Goal: Task Accomplishment & Management: Use online tool/utility

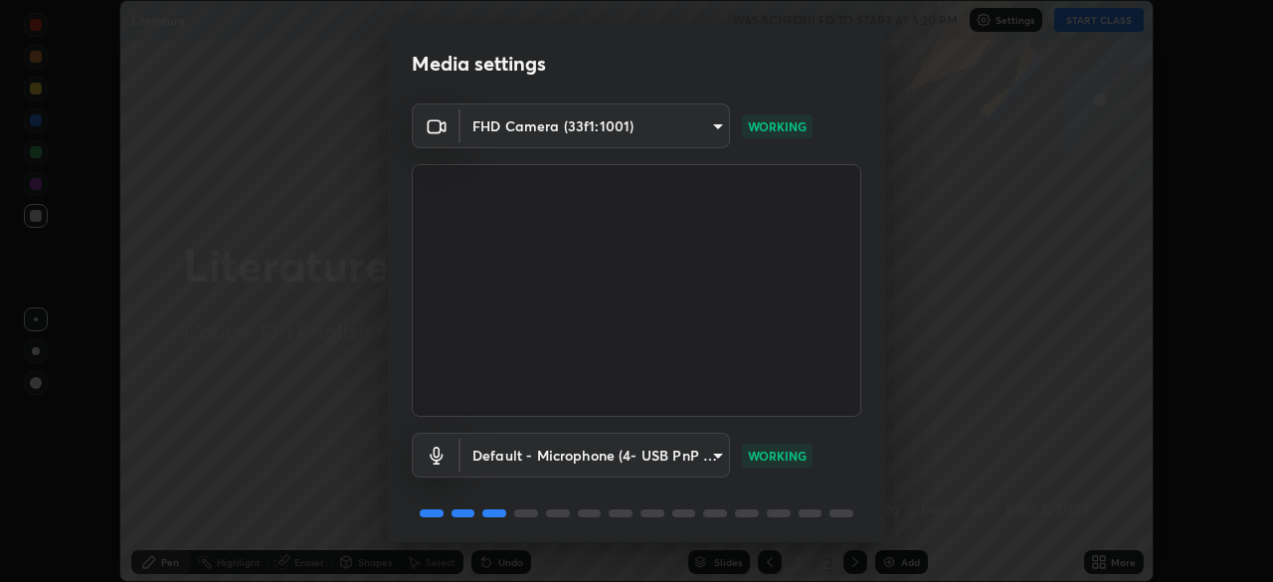
scroll to position [71, 0]
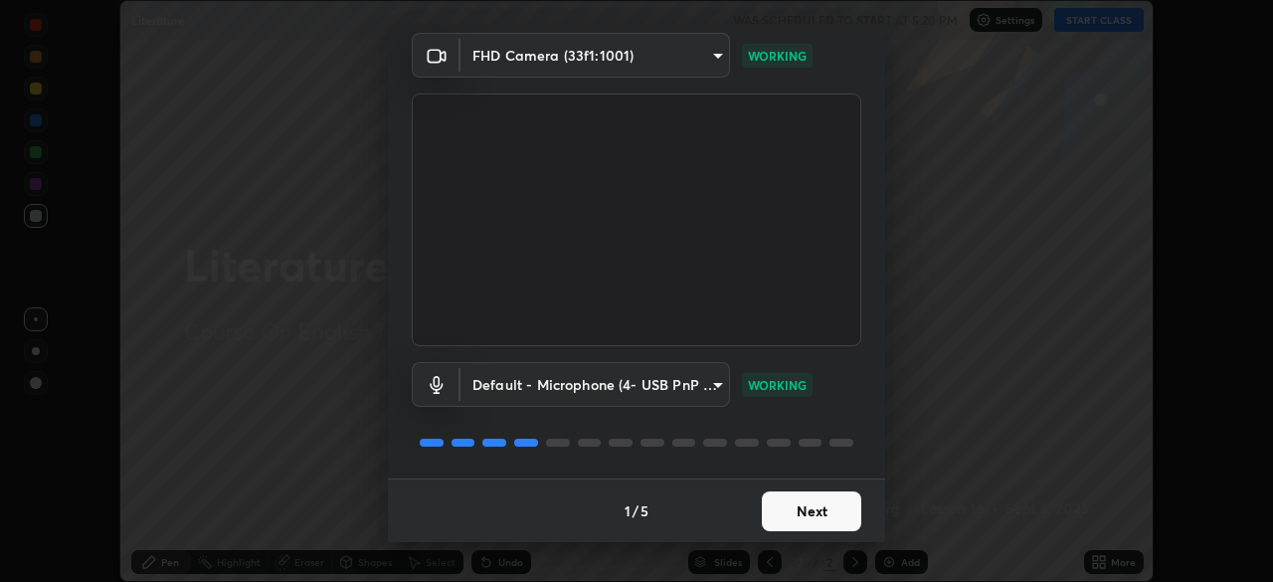
click at [819, 494] on button "Next" at bounding box center [811, 511] width 99 height 40
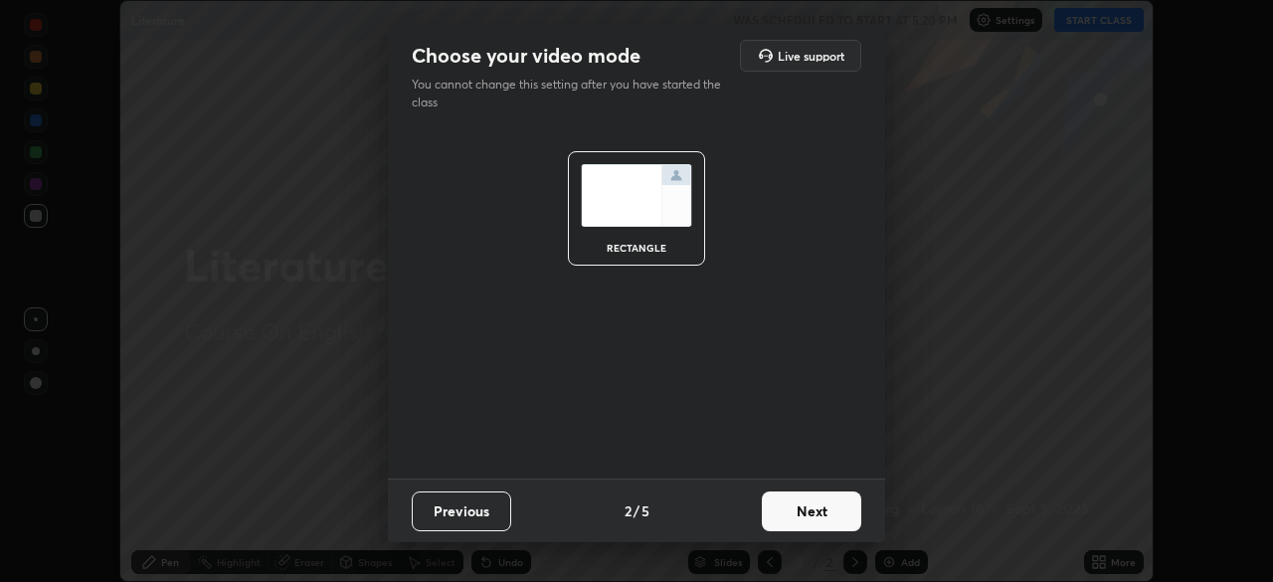
click at [815, 510] on button "Next" at bounding box center [811, 511] width 99 height 40
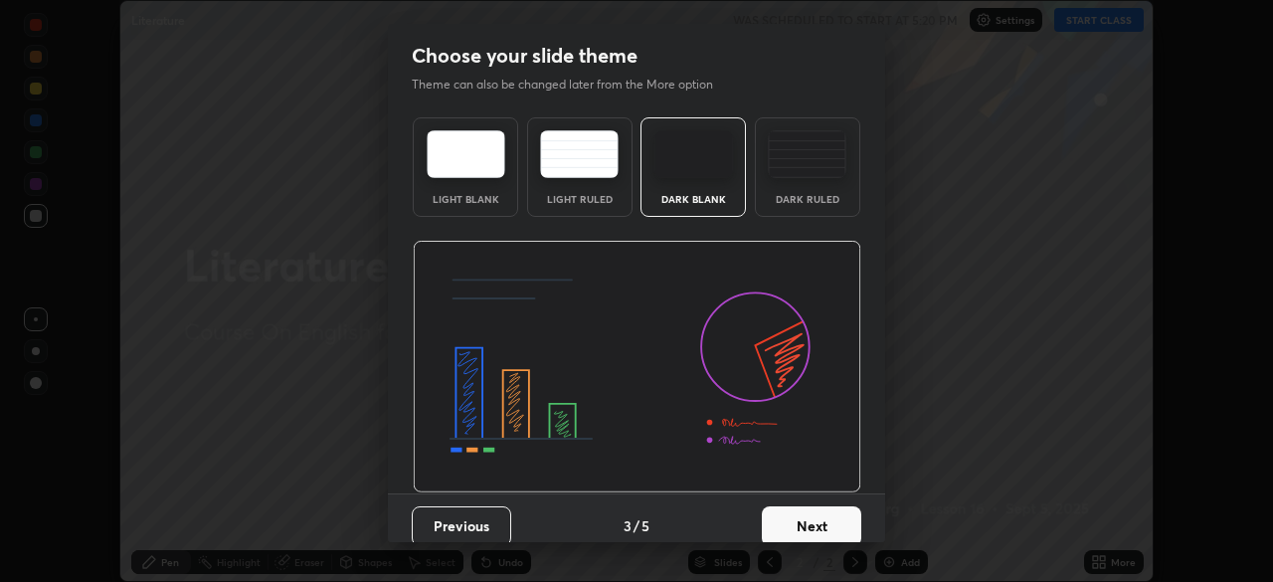
click at [818, 506] on button "Next" at bounding box center [811, 526] width 99 height 40
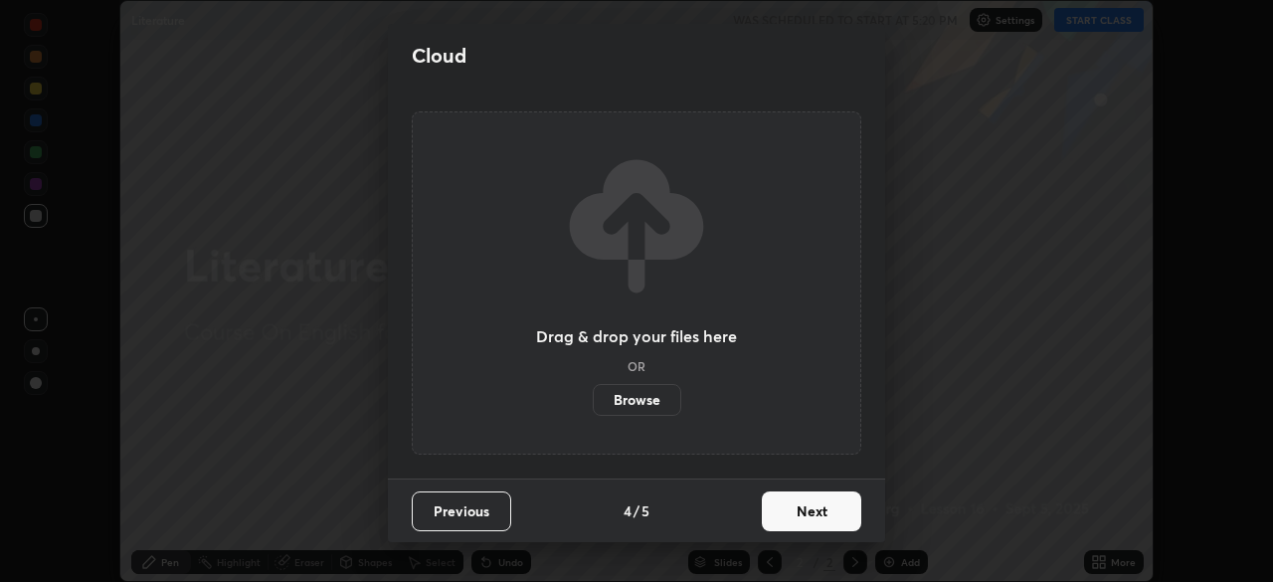
click at [816, 505] on button "Next" at bounding box center [811, 511] width 99 height 40
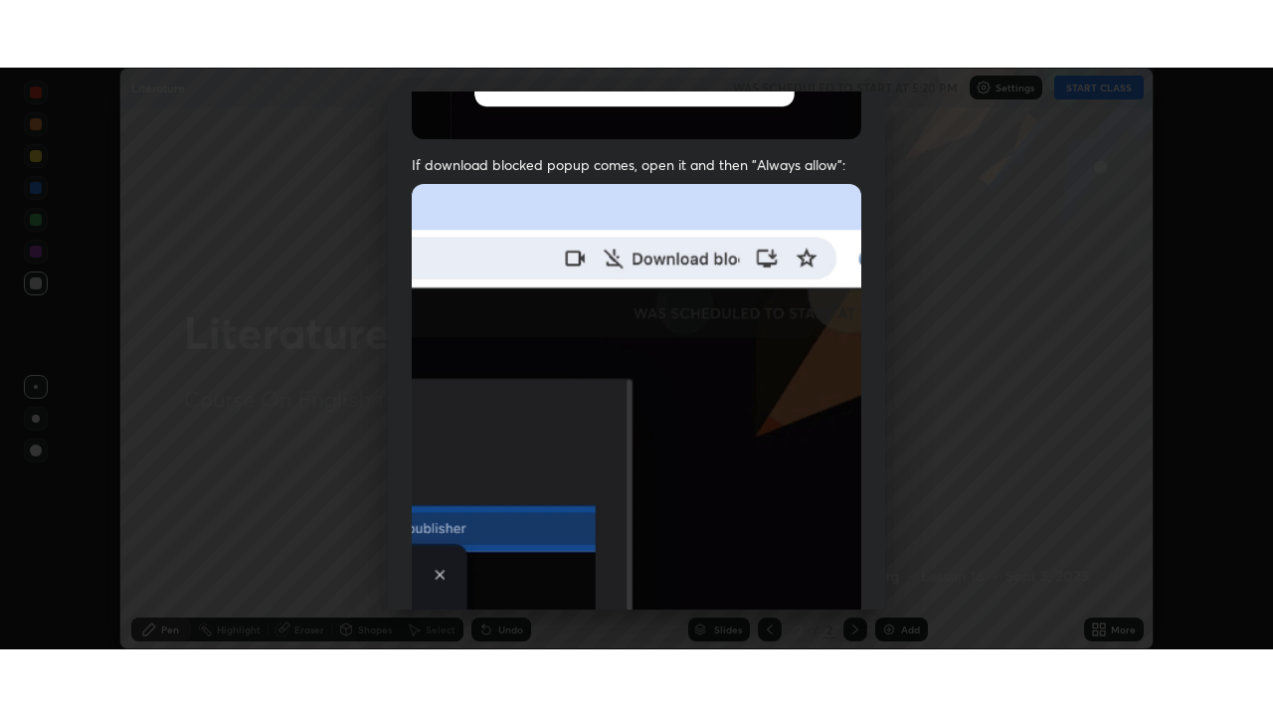
scroll to position [476, 0]
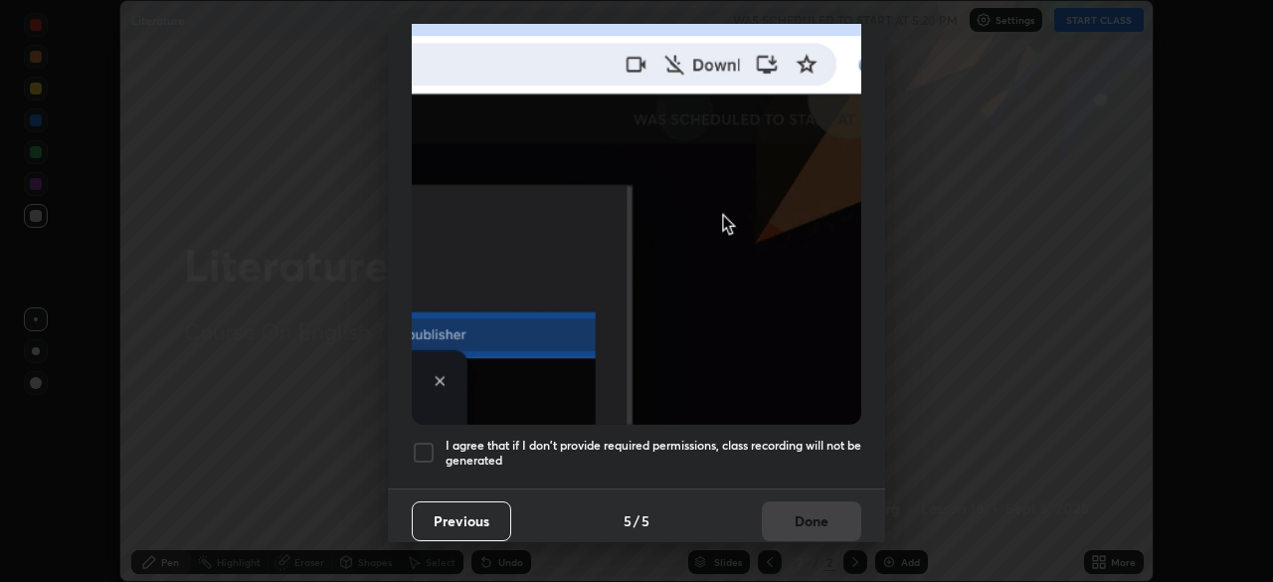
click at [800, 445] on h5 "I agree that if I don't provide required permissions, class recording will not …" at bounding box center [654, 453] width 416 height 31
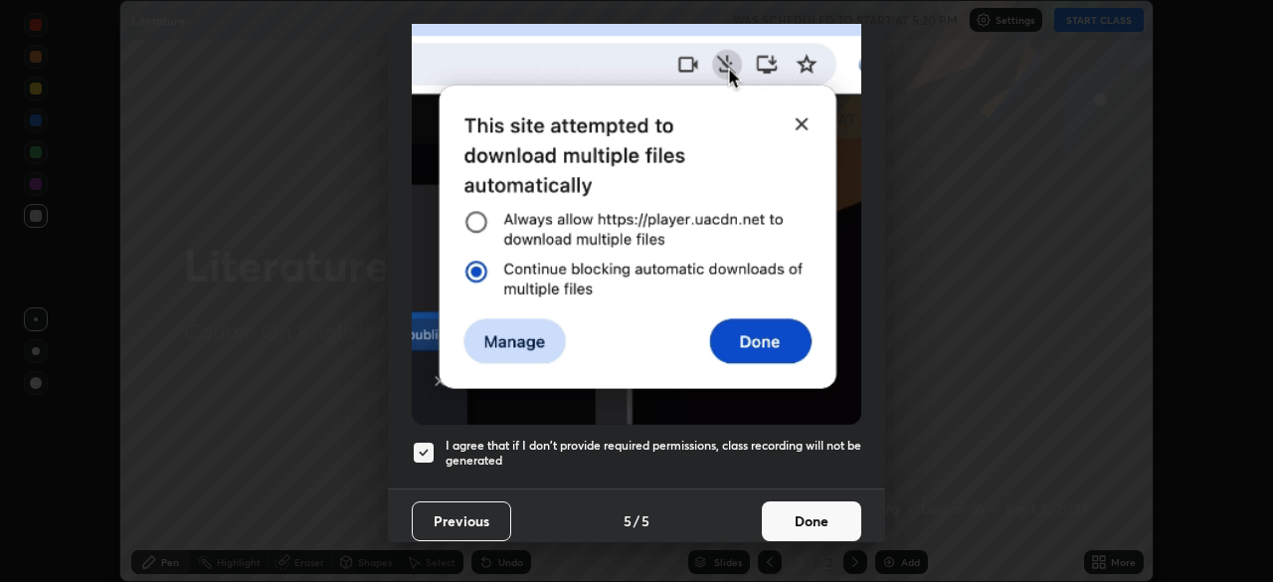
click at [803, 505] on button "Done" at bounding box center [811, 521] width 99 height 40
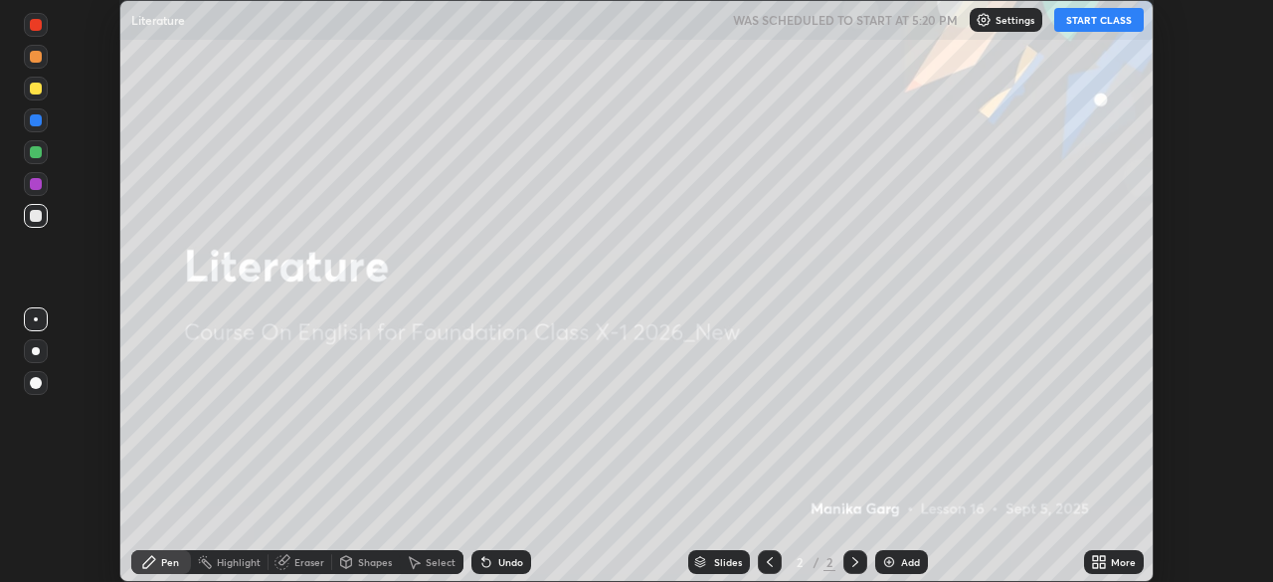
click at [1084, 27] on button "START CLASS" at bounding box center [1099, 20] width 90 height 24
click at [901, 567] on div "Add" at bounding box center [910, 562] width 19 height 10
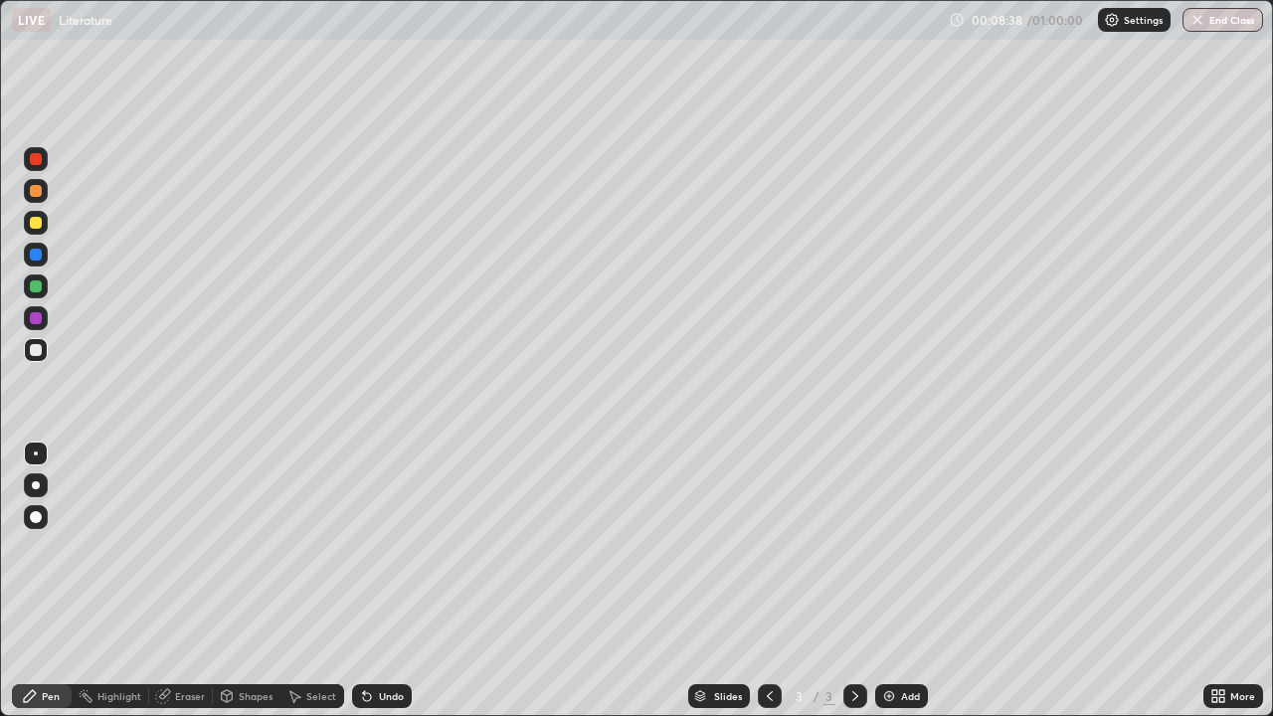
scroll to position [716, 1273]
click at [39, 349] on div at bounding box center [36, 350] width 12 height 12
click at [36, 485] on div at bounding box center [36, 485] width 8 height 8
